Goal: Navigation & Orientation: Understand site structure

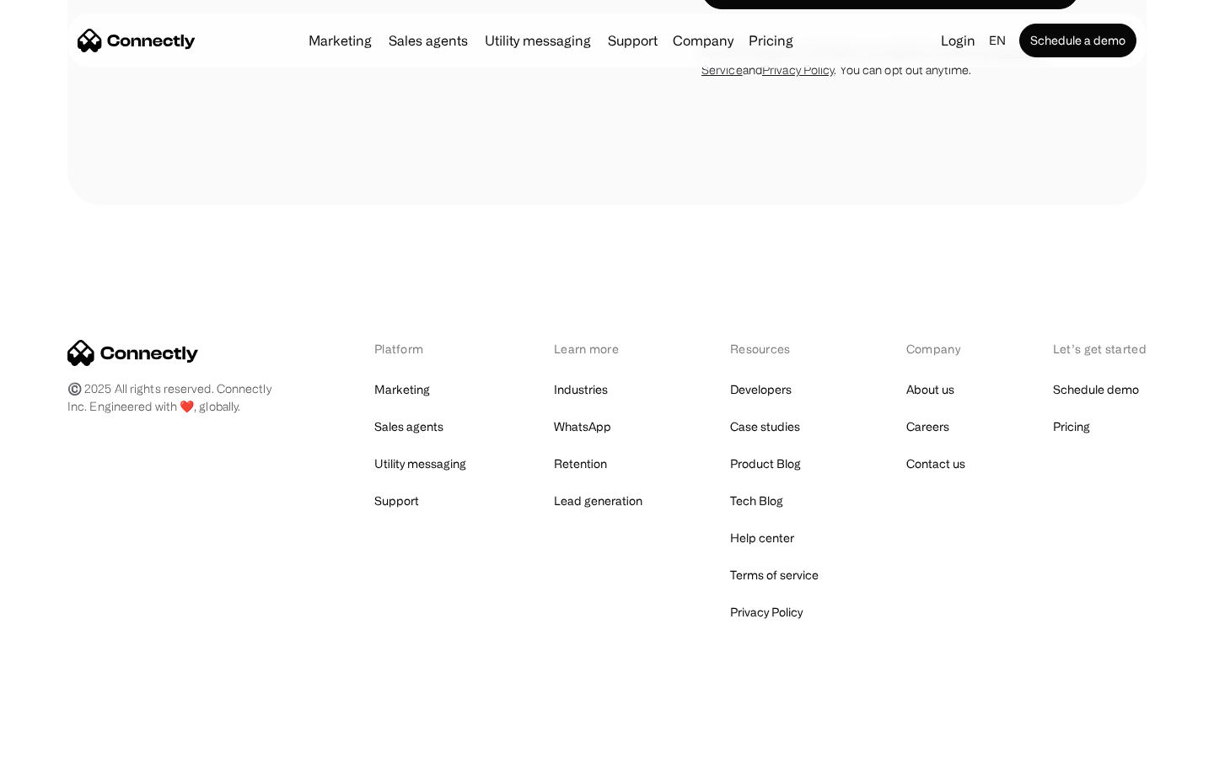
scroll to position [6617, 0]
